Goal: Navigation & Orientation: Understand site structure

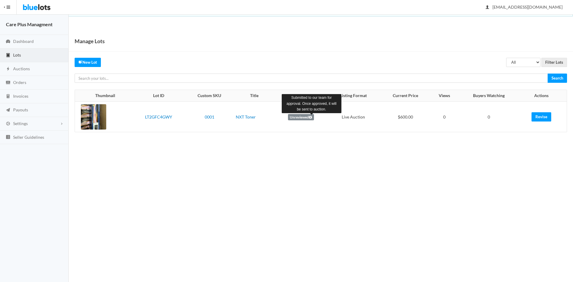
click at [310, 118] on icon at bounding box center [310, 118] width 3 height 4
click at [37, 41] on link "Dashboard" at bounding box center [34, 42] width 69 height 14
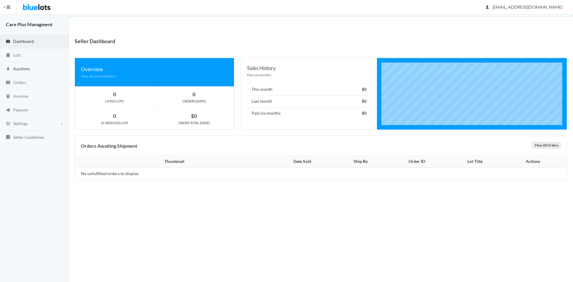
click at [30, 70] on link "Auctions" at bounding box center [34, 69] width 69 height 14
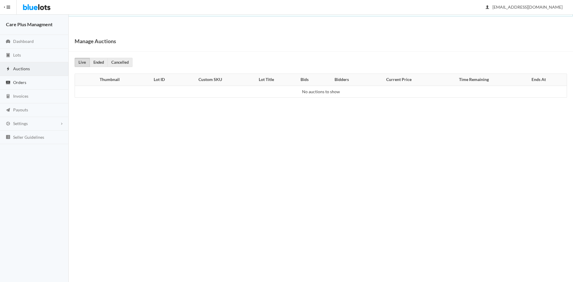
click at [13, 83] on link "Orders" at bounding box center [34, 83] width 69 height 14
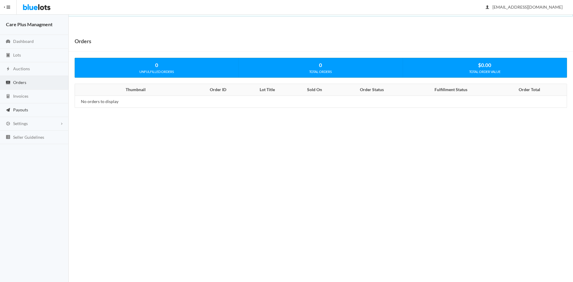
click at [17, 108] on span "Payouts" at bounding box center [20, 109] width 15 height 5
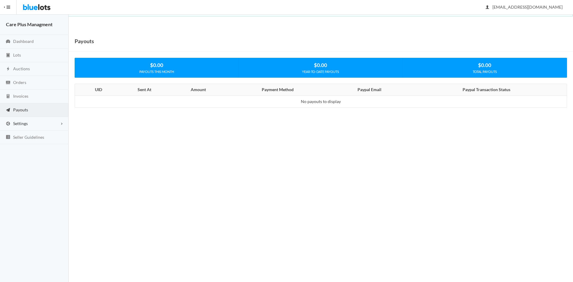
click at [25, 123] on span "Settings" at bounding box center [20, 123] width 15 height 5
click at [14, 169] on span "Seller Guidelines" at bounding box center [28, 169] width 31 height 5
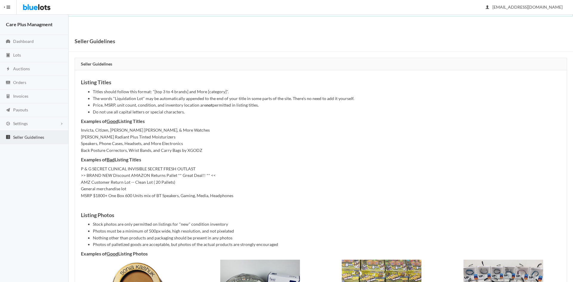
click at [44, 27] on div "Care Plus Managment" at bounding box center [34, 25] width 57 height 8
click at [25, 45] on link "Dashboard" at bounding box center [34, 42] width 69 height 14
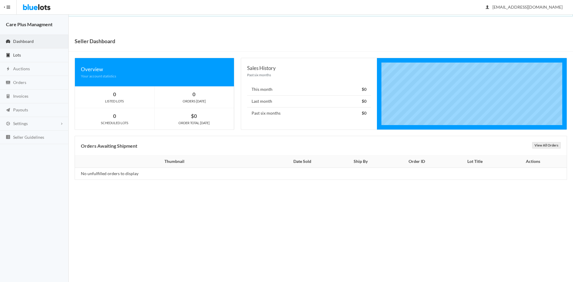
click at [31, 57] on link "Lots" at bounding box center [34, 56] width 69 height 14
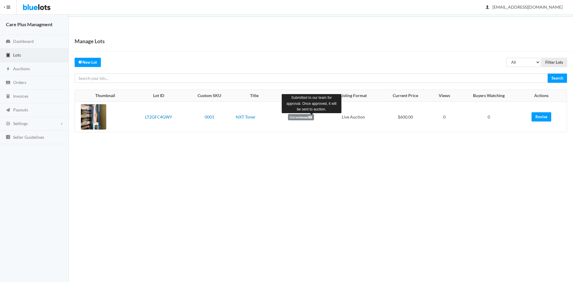
click at [311, 118] on icon at bounding box center [310, 118] width 3 height 4
